Goal: Check status: Check status

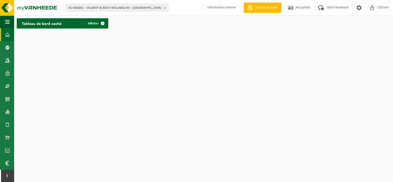
click at [117, 5] on span "01-000001 - VILLEROY & BOCH WELLNESS NV - ROESELARE" at bounding box center [114, 8] width 93 height 8
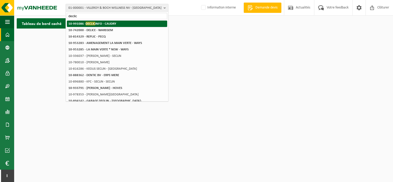
type input "declic"
click at [114, 24] on strong "10-991086 - DECLIC INFO - CAUDRY" at bounding box center [92, 24] width 48 height 4
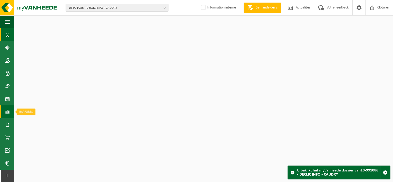
click at [7, 109] on span at bounding box center [7, 112] width 5 height 13
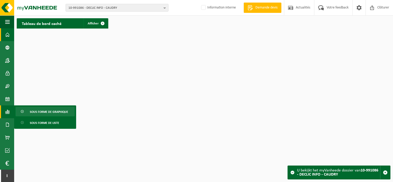
click at [21, 110] on span at bounding box center [23, 112] width 4 height 10
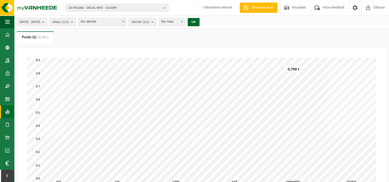
click at [81, 5] on span "10-991086 - DECLIC INFO - CAUDRY" at bounding box center [114, 8] width 93 height 8
